Goal: Task Accomplishment & Management: Complete application form

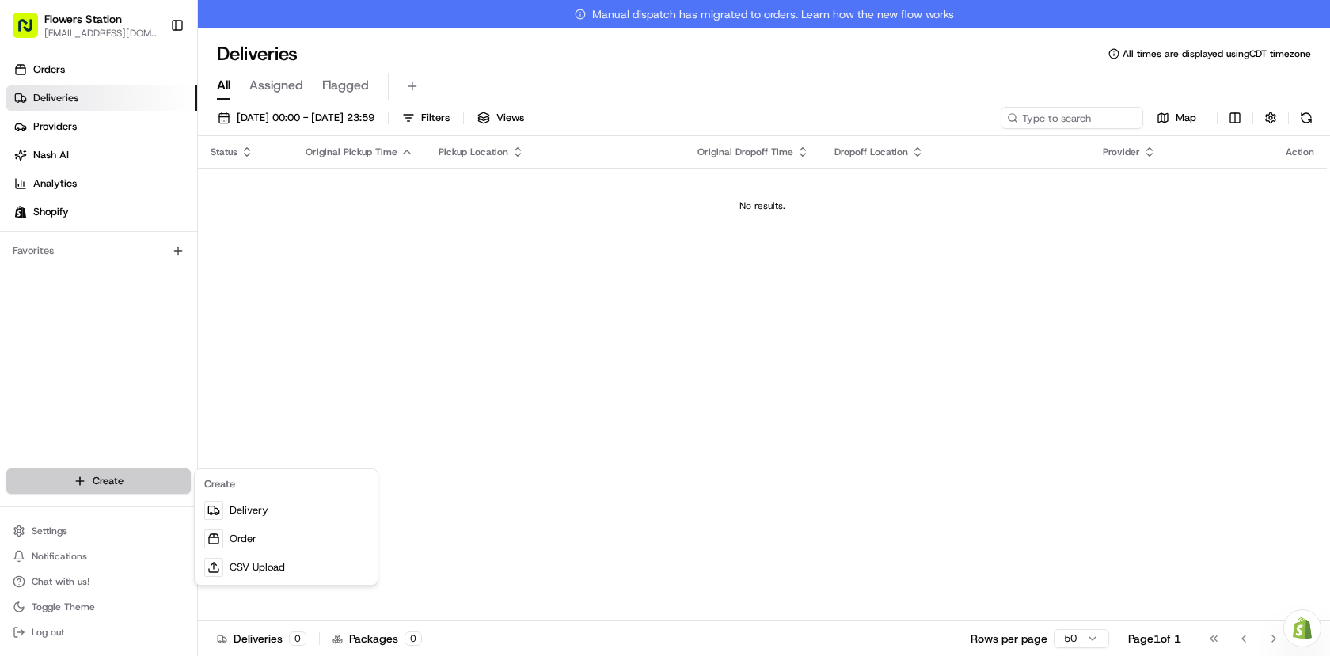
click at [115, 476] on html "Flowers Station [EMAIL_ADDRESS][DOMAIN_NAME] Toggle Sidebar Orders Deliveries P…" at bounding box center [665, 328] width 1330 height 656
click at [250, 513] on link "Delivery" at bounding box center [286, 510] width 177 height 29
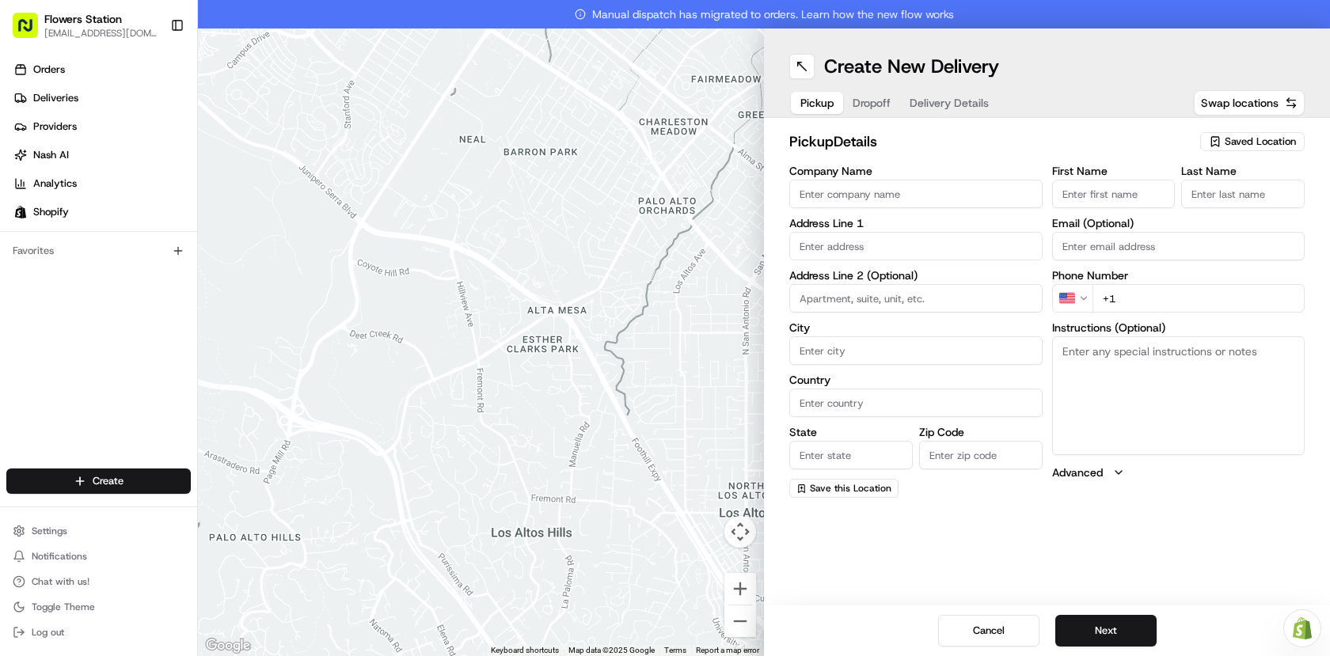
click at [1266, 140] on span "Saved Location" at bounding box center [1260, 142] width 71 height 14
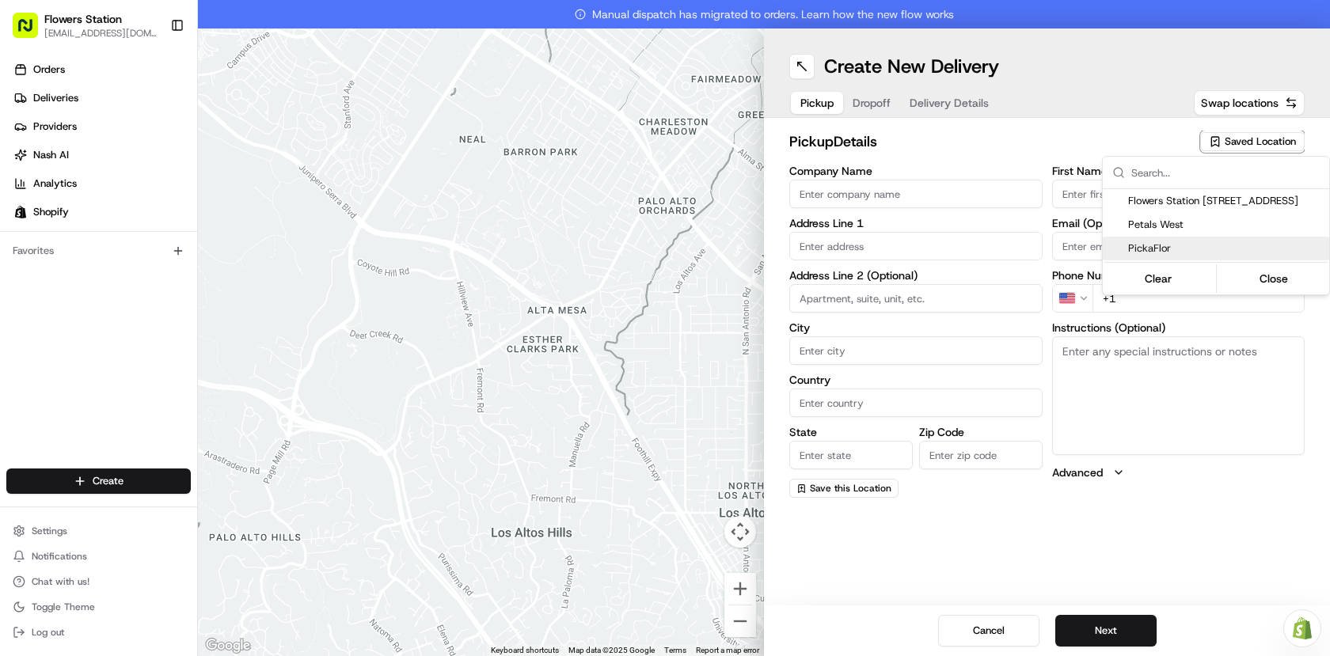
click at [1201, 239] on div "PickaFlor" at bounding box center [1216, 249] width 226 height 24
type input "PickaFlor"
type input "[STREET_ADDRESS][PERSON_NAME]"
type input "[GEOGRAPHIC_DATA]"
type input "CA"
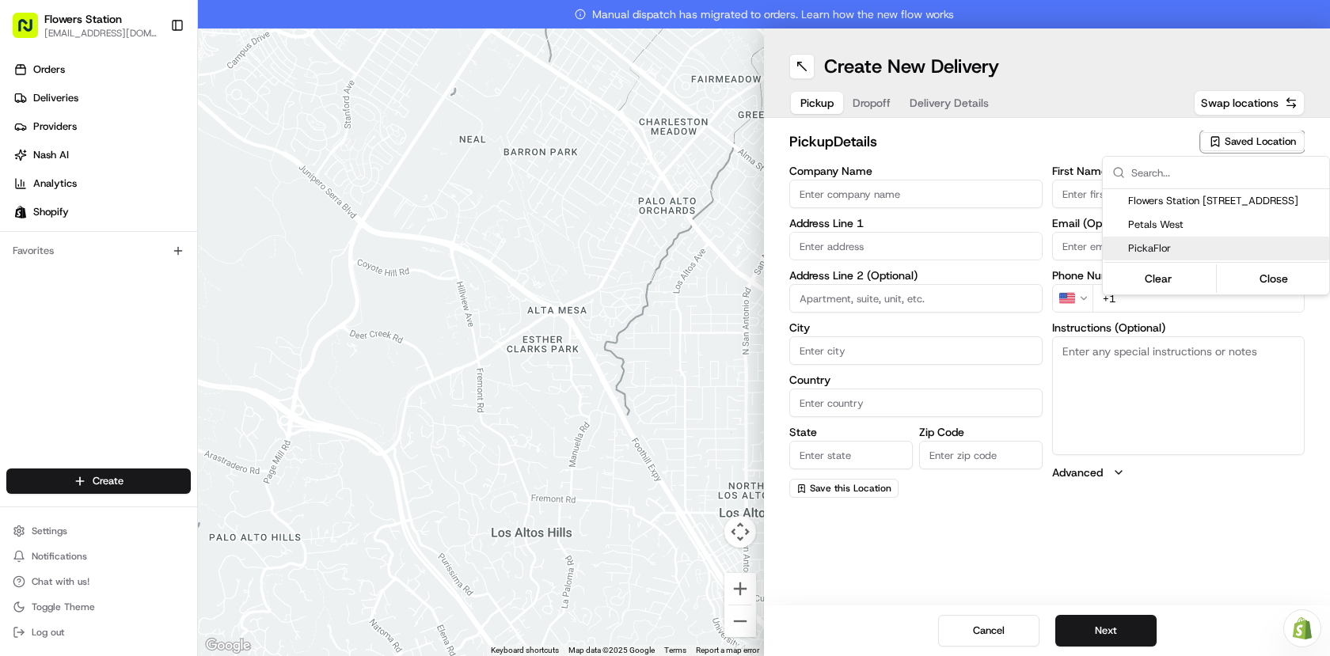
type input "MB"
type input "R2R 0S3"
type input "[PERSON_NAME]"
type input "Order"
type input "[PHONE_NUMBER]"
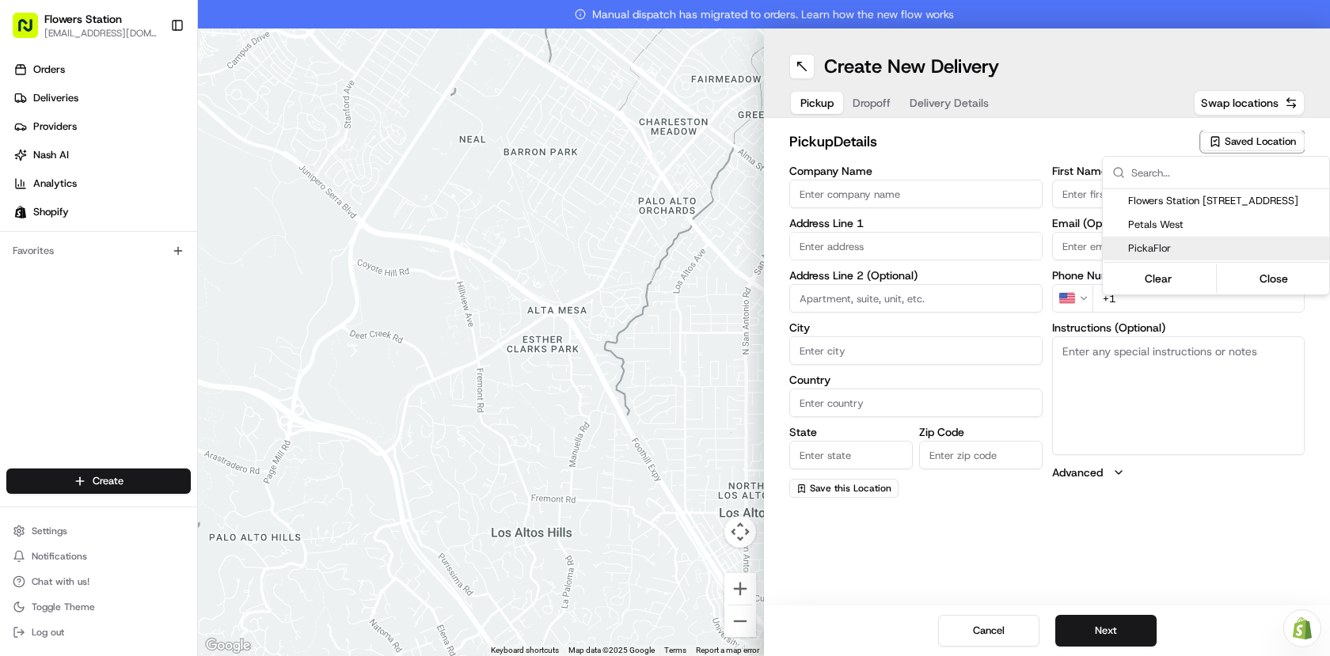
type textarea "Please use back door"
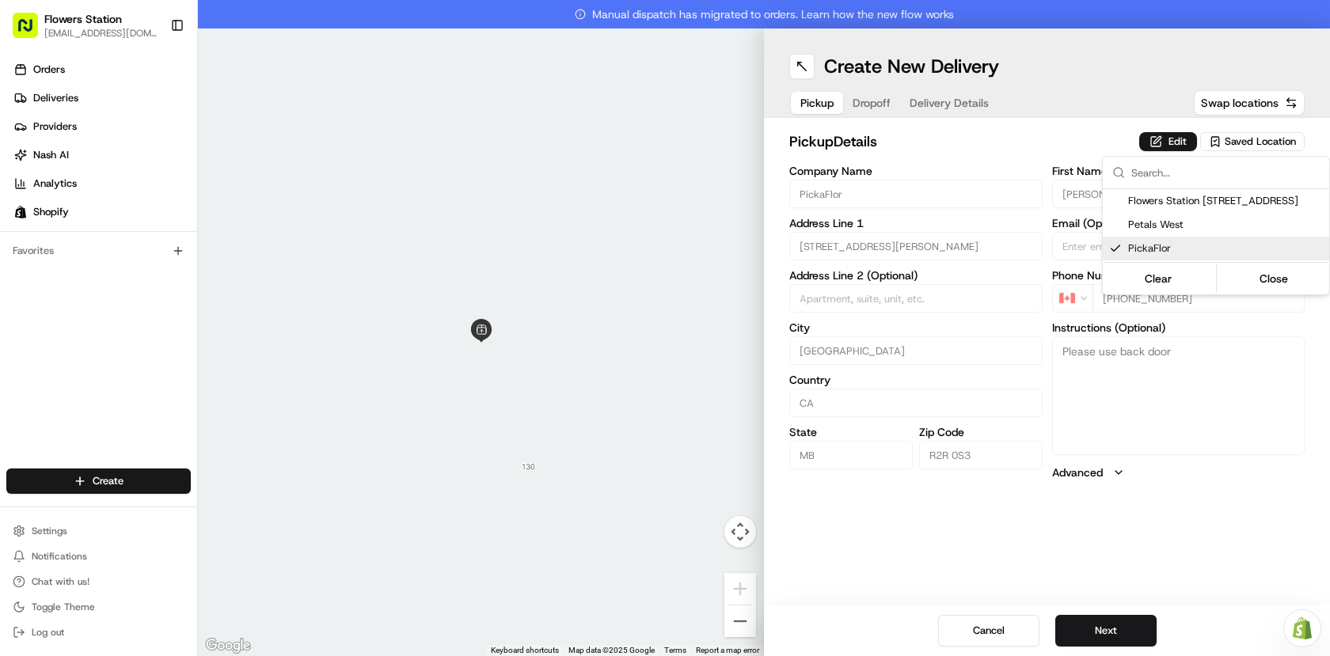
click at [1127, 624] on html "Flowers Station [EMAIL_ADDRESS][DOMAIN_NAME] Toggle Sidebar Orders Deliveries P…" at bounding box center [665, 328] width 1330 height 656
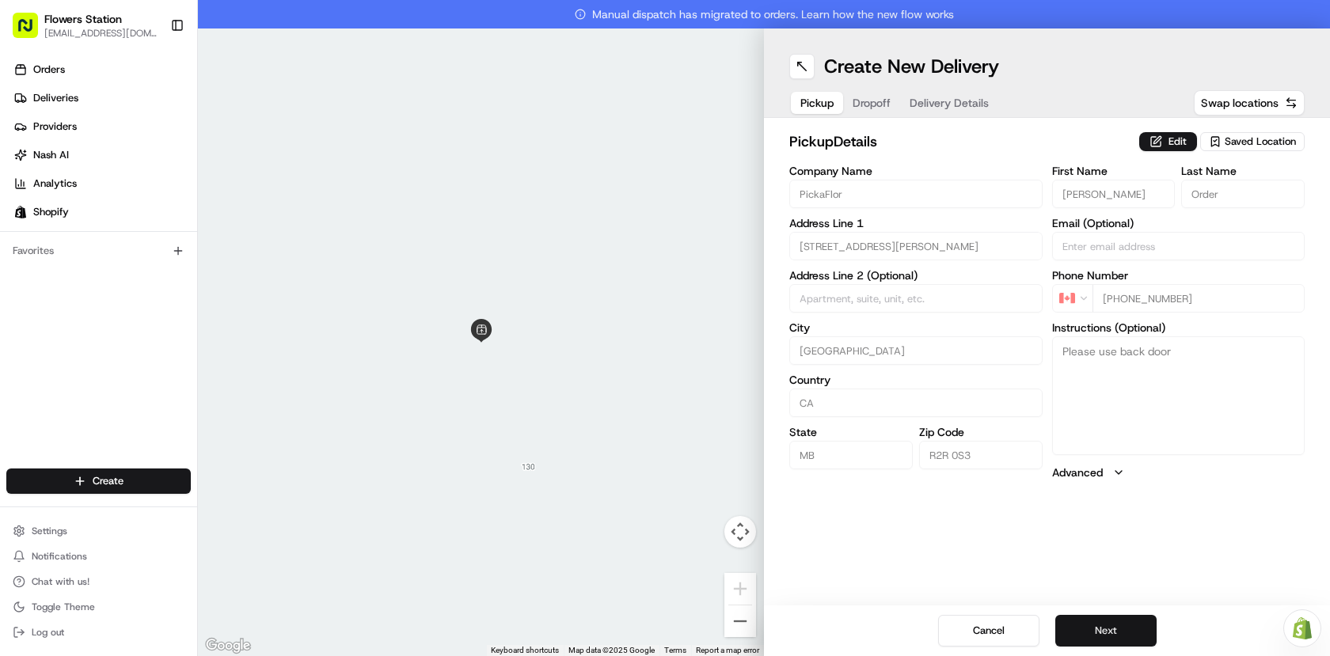
click at [1138, 627] on button "Next" at bounding box center [1106, 631] width 101 height 32
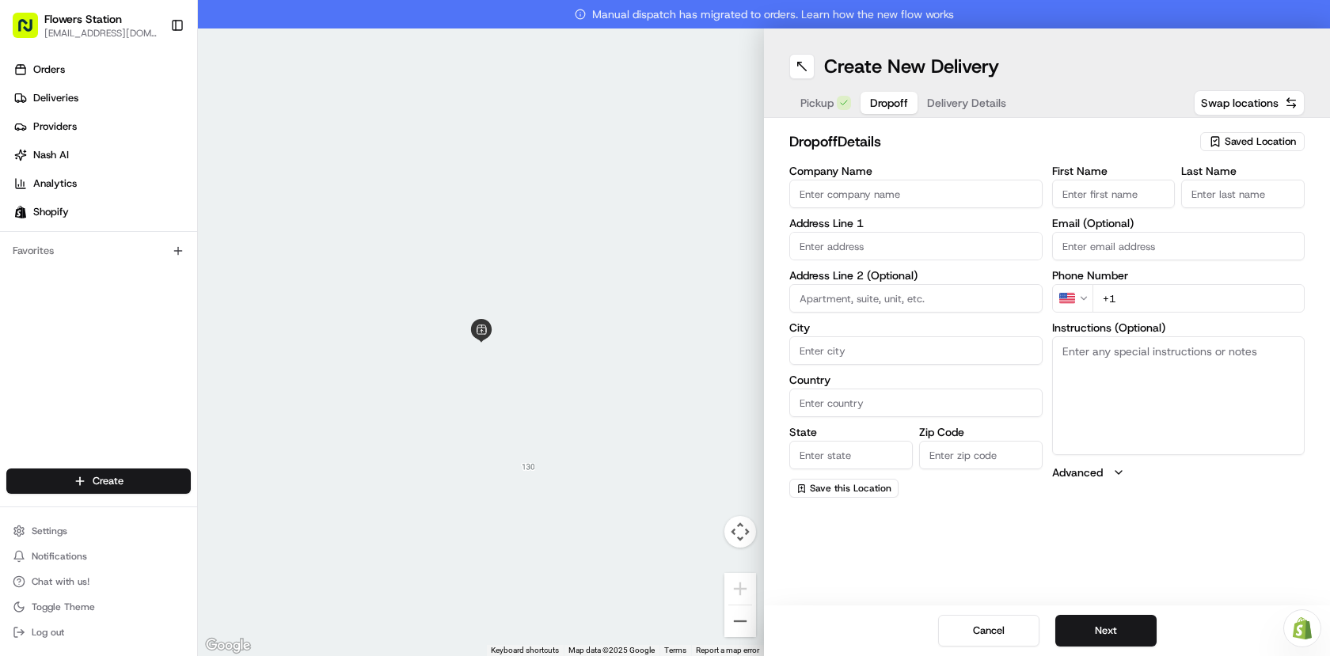
click at [1275, 139] on span "Saved Location" at bounding box center [1260, 142] width 71 height 14
click at [1235, 196] on span "Flowers Staion [STREET_ADDRESS]" at bounding box center [1225, 201] width 195 height 14
type input "Flowers Staion [STREET_ADDRESS]"
type input "[STREET_ADDRESS]"
type input "[GEOGRAPHIC_DATA]"
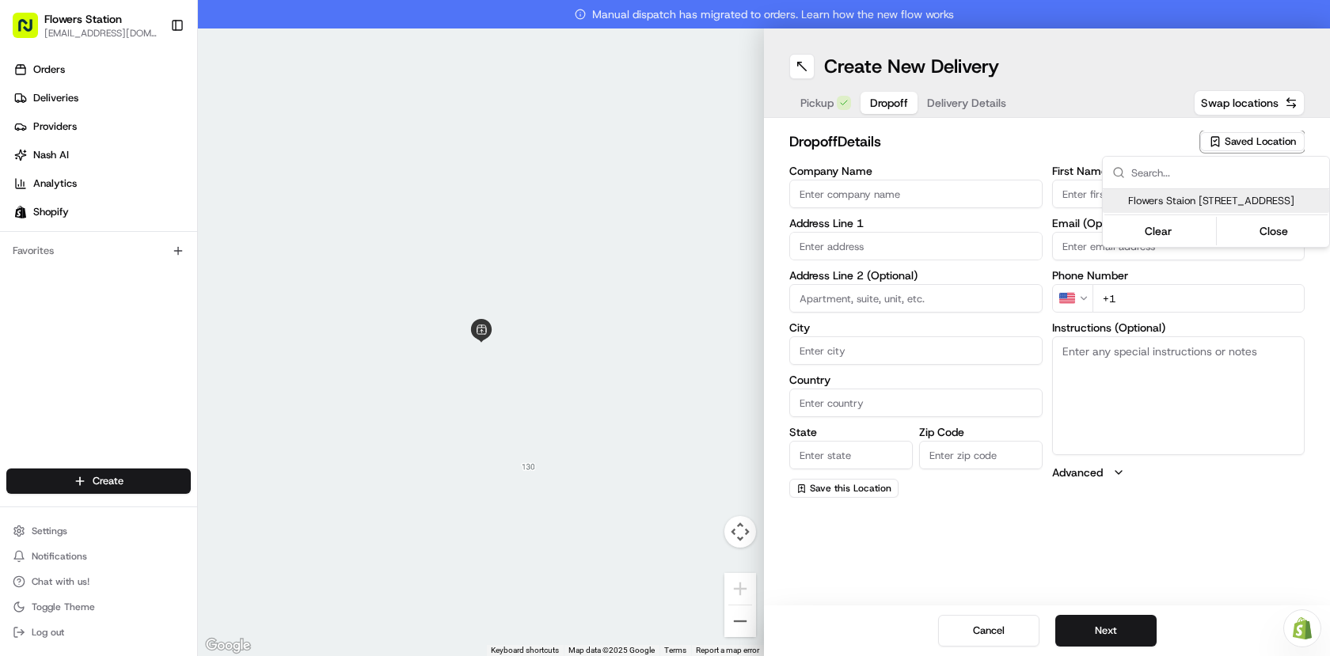
type input "CA"
type input "MB"
type input "R2W 3T5"
type input "Flowers Station"
type input "TEAM"
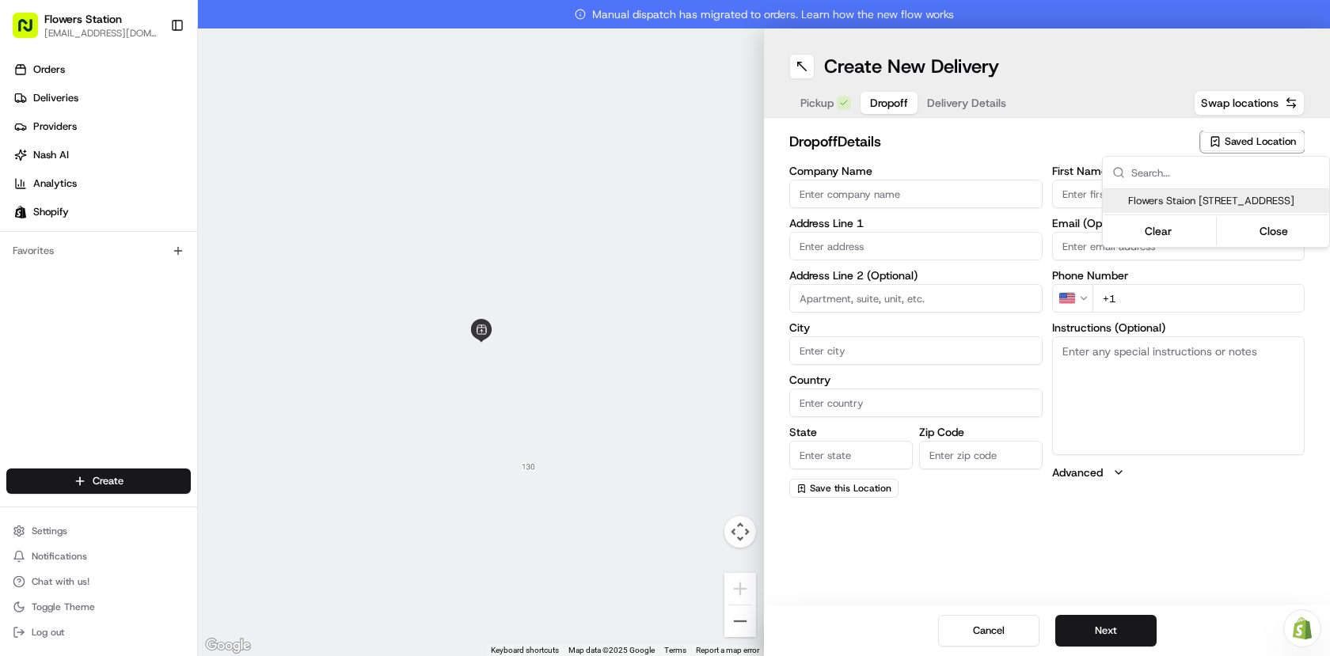
type input "[PHONE_NUMBER]"
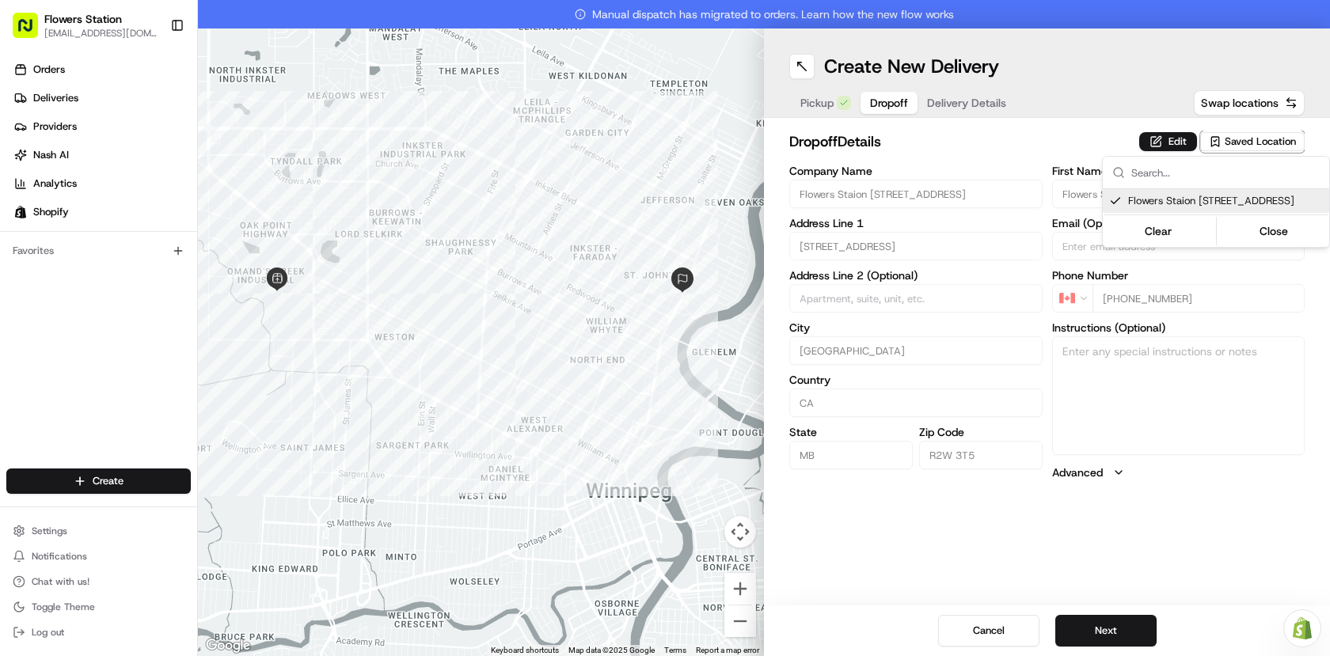
click at [1139, 637] on html "Flowers Station [EMAIL_ADDRESS][DOMAIN_NAME] Toggle Sidebar Orders Deliveries P…" at bounding box center [665, 328] width 1330 height 656
click at [1139, 637] on button "Next" at bounding box center [1106, 631] width 101 height 32
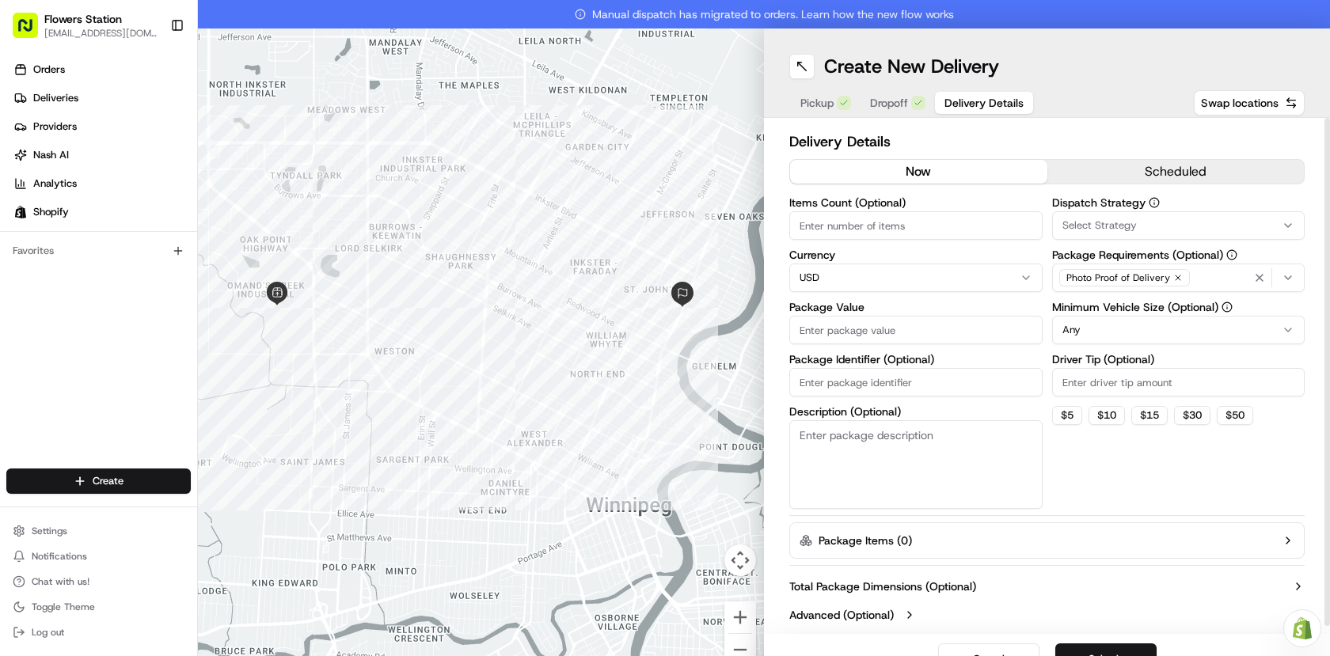
click at [957, 318] on input "Package Value" at bounding box center [915, 330] width 253 height 29
type input "600"
click at [1192, 279] on div "Photo Proof of Delivery" at bounding box center [1178, 278] width 245 height 24
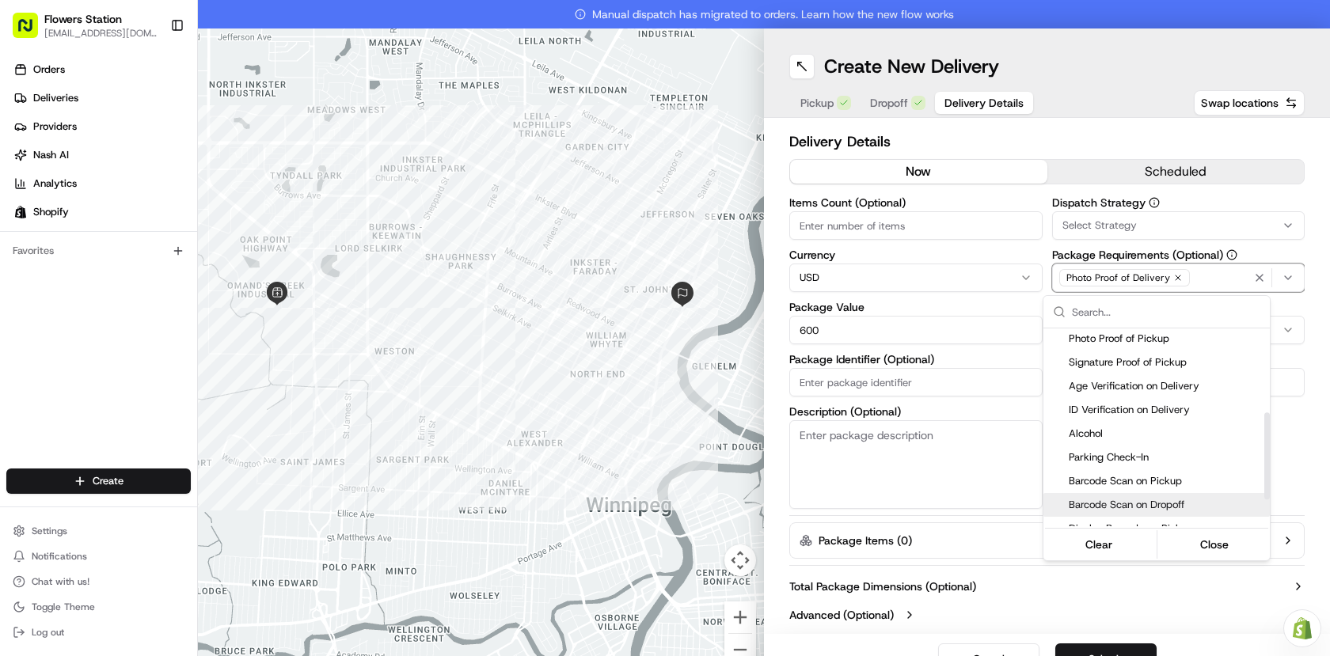
scroll to position [253, 0]
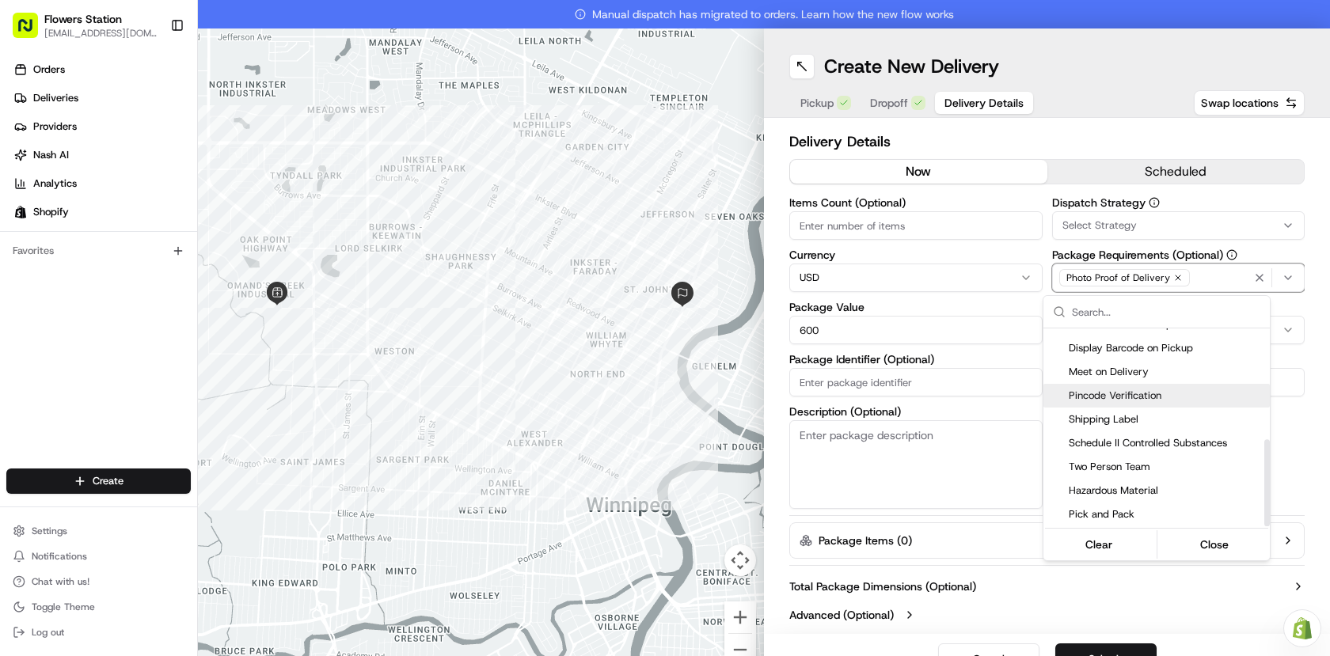
click at [1117, 398] on span "Pincode Verification" at bounding box center [1166, 396] width 195 height 14
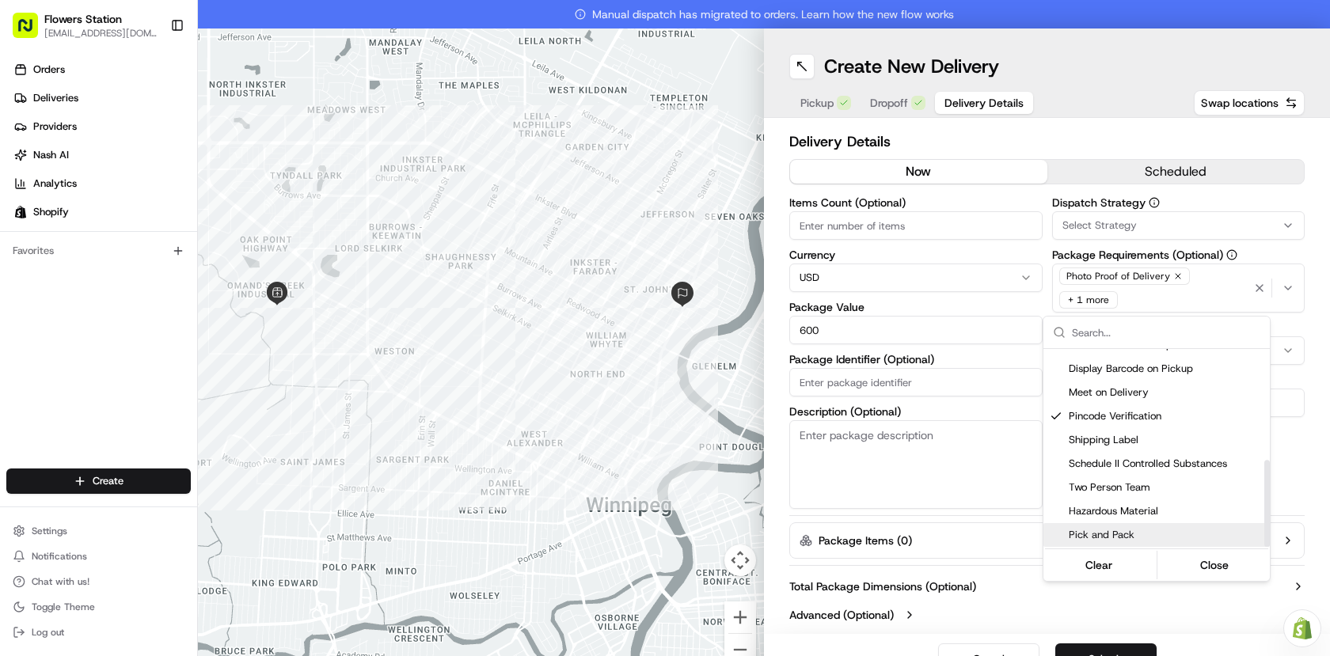
click at [1100, 626] on html "Flowers Station [EMAIL_ADDRESS][DOMAIN_NAME] Toggle Sidebar Orders Deliveries P…" at bounding box center [665, 328] width 1330 height 656
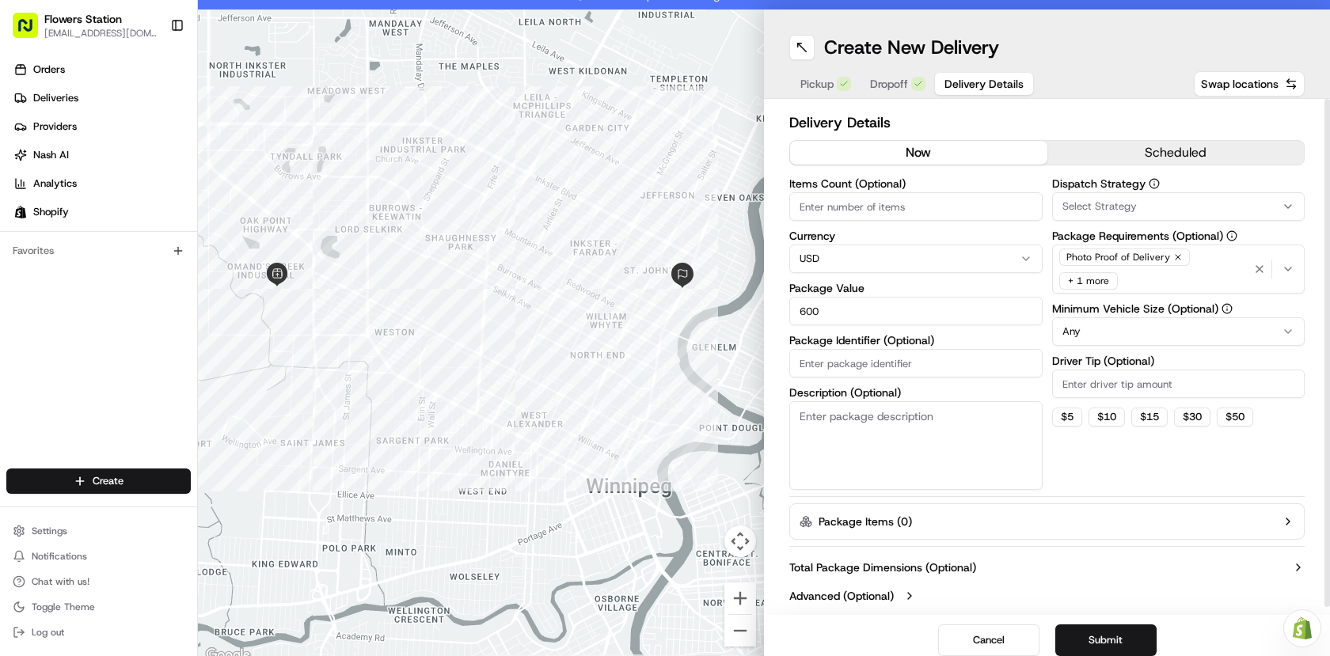
scroll to position [29, 0]
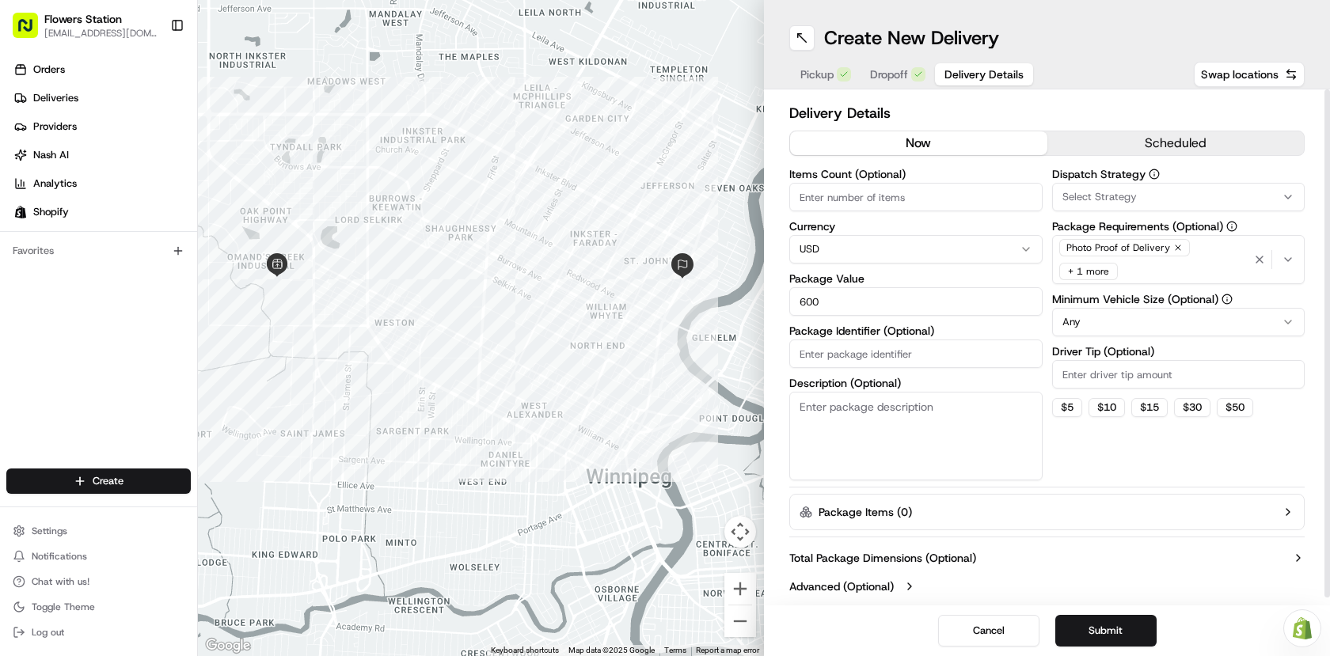
click at [1100, 618] on button "Submit" at bounding box center [1106, 631] width 101 height 32
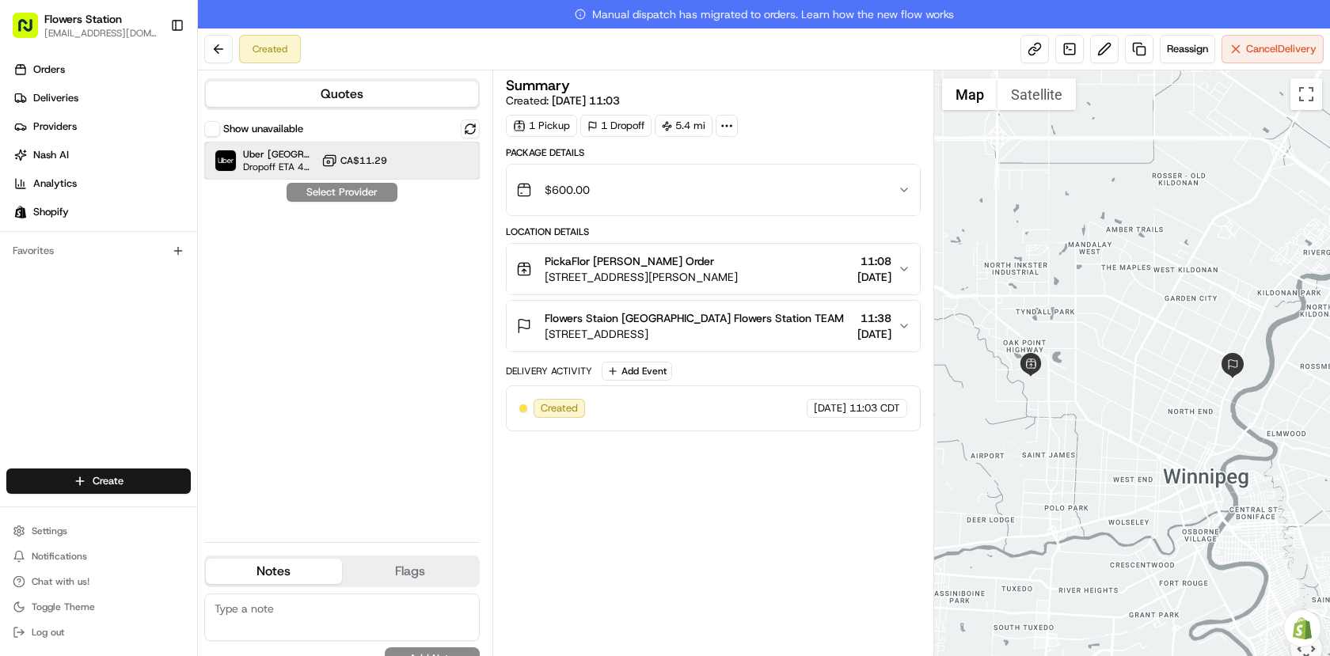
click at [422, 165] on div at bounding box center [431, 160] width 19 height 19
click at [382, 189] on button "Assign Provider" at bounding box center [342, 192] width 112 height 19
